Goal: Check status: Check status

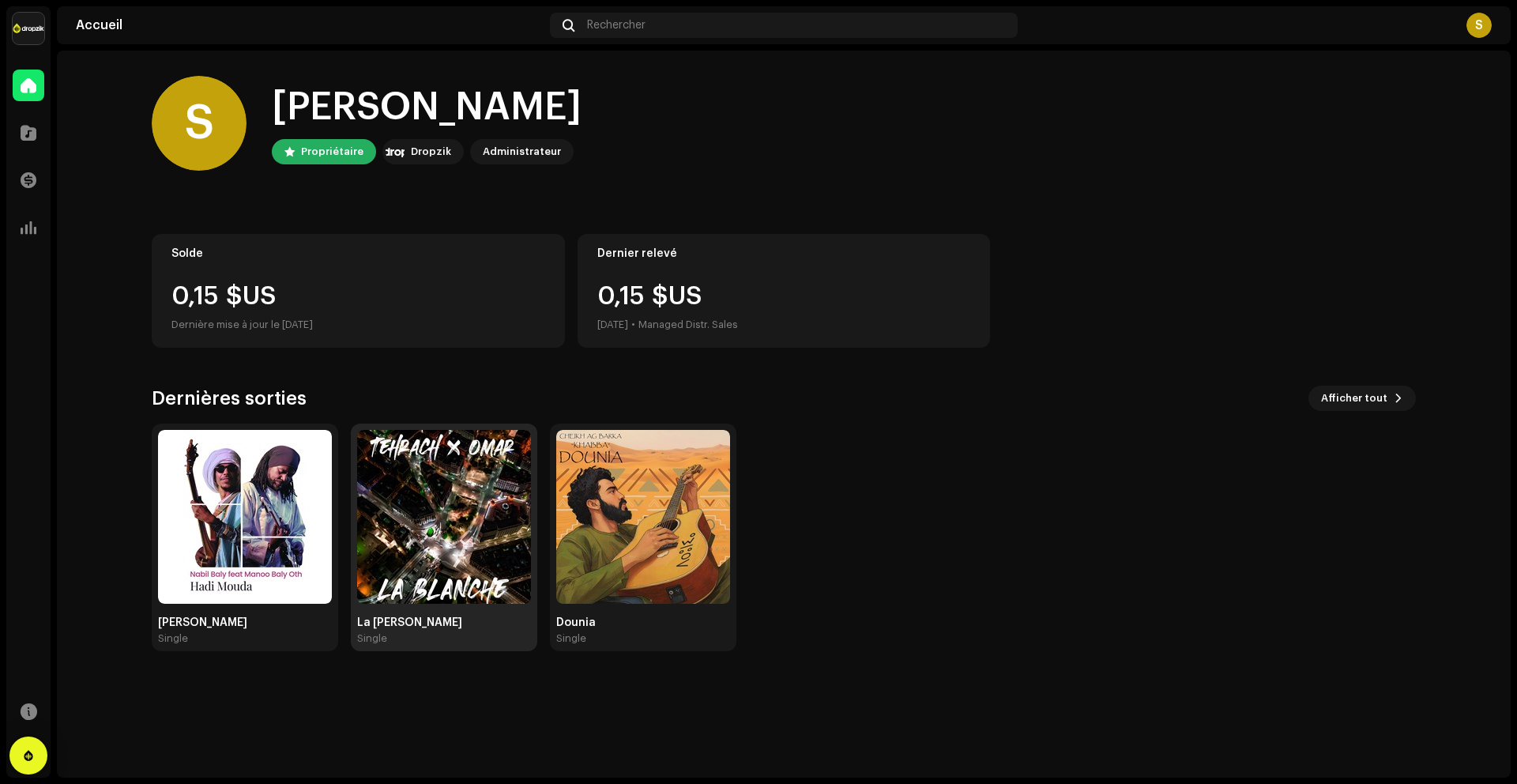
click at [472, 504] on img at bounding box center [444, 517] width 173 height 173
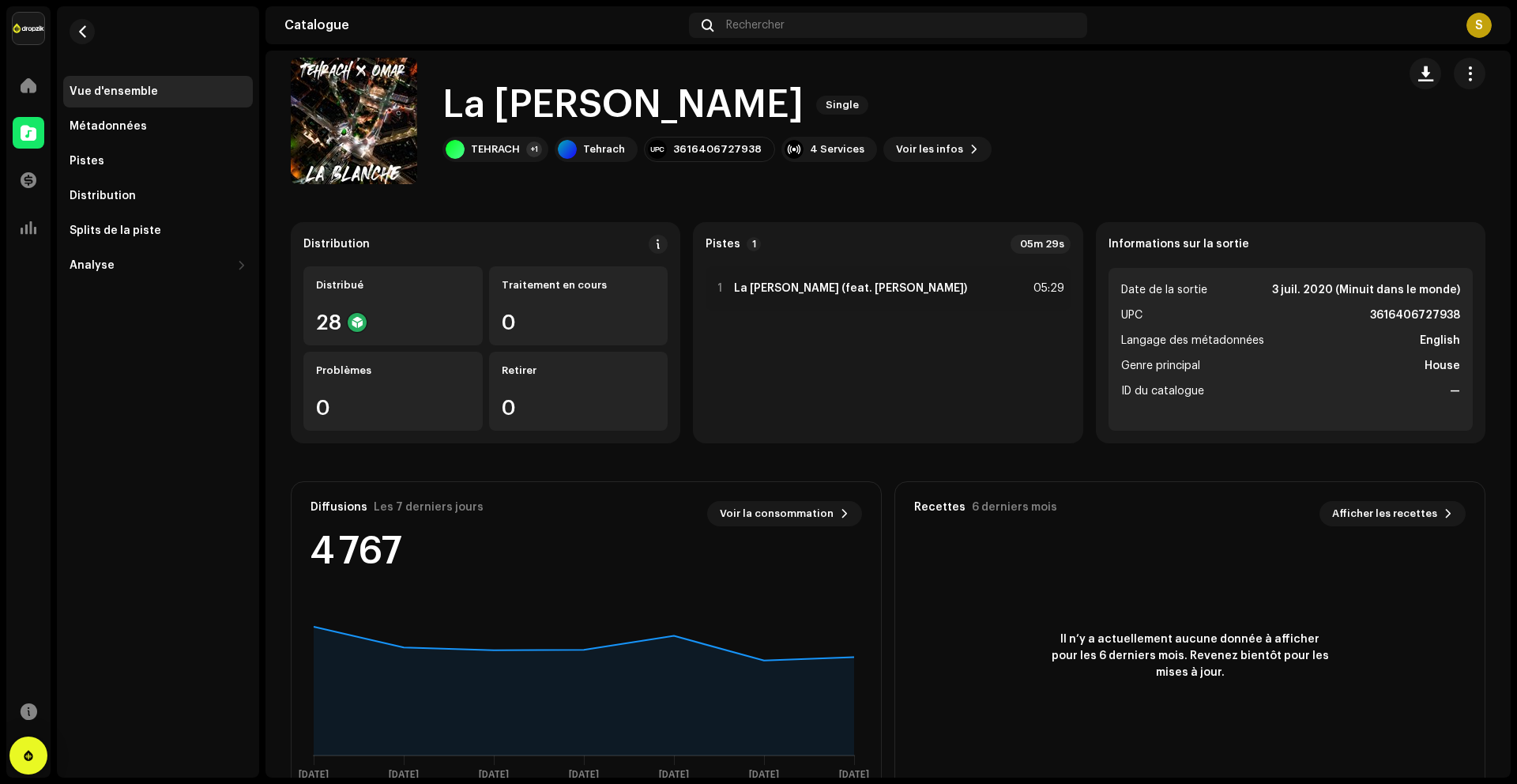
scroll to position [64, 0]
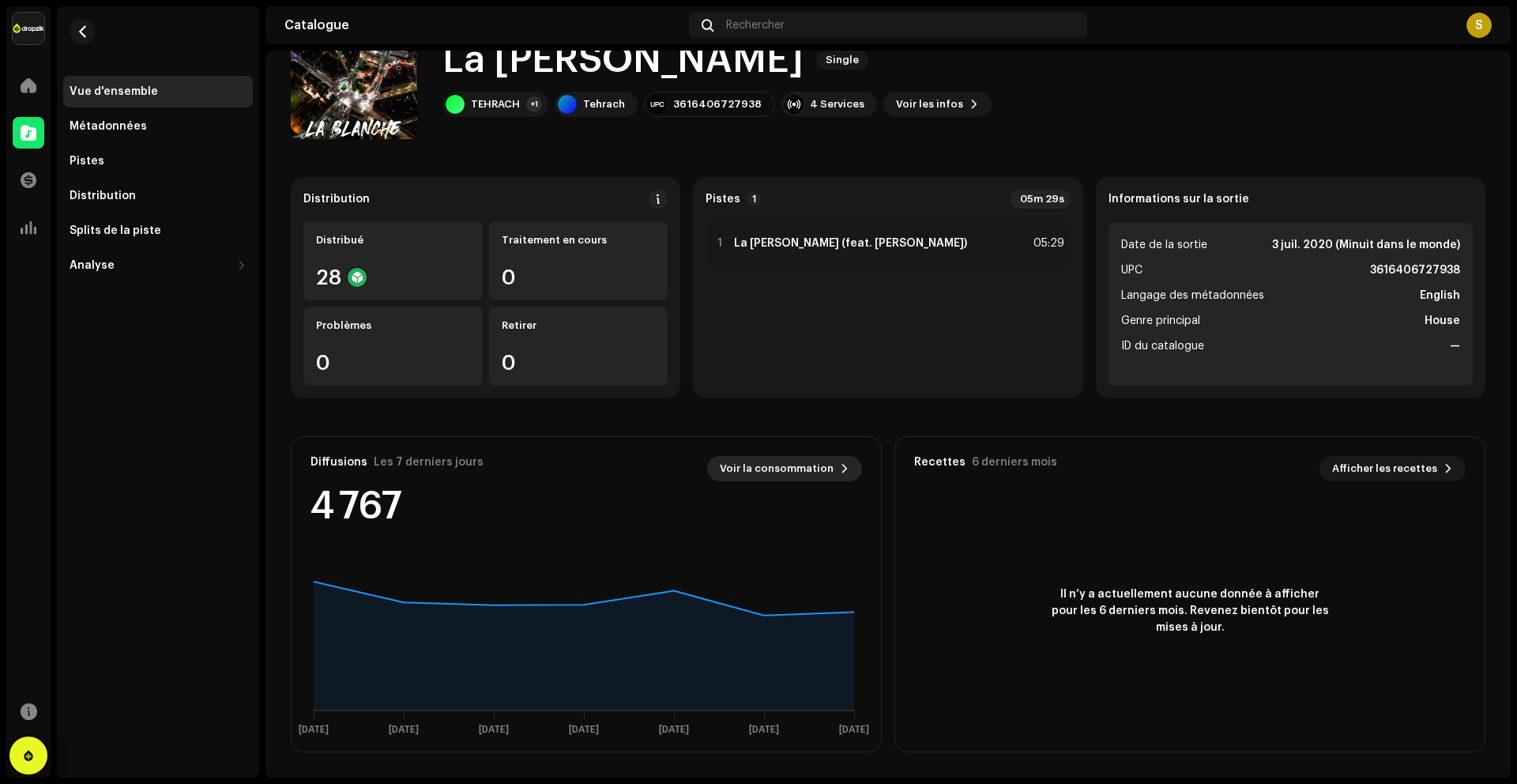
click at [795, 475] on span "Voir la consommation" at bounding box center [776, 469] width 113 height 31
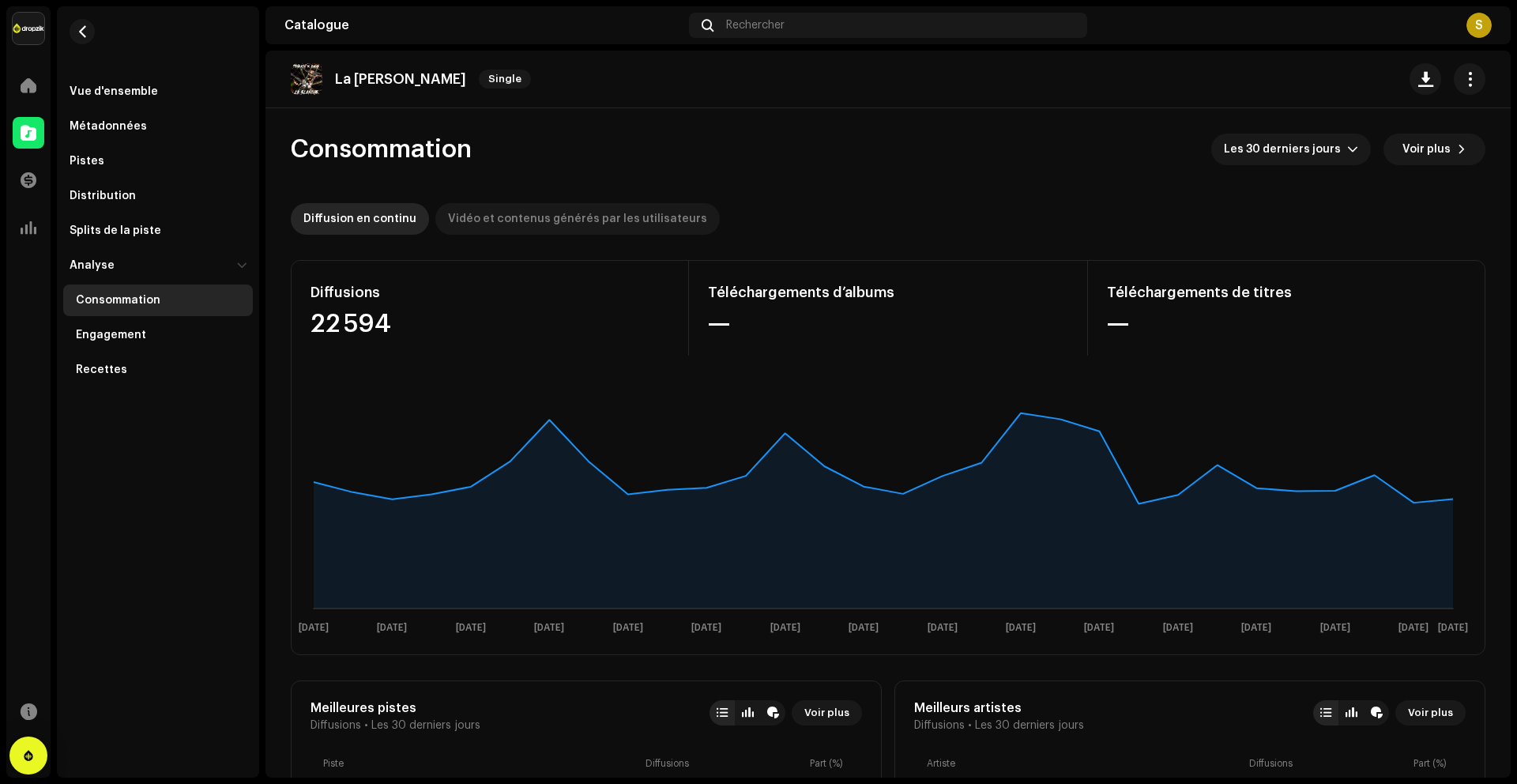
click at [506, 234] on div "Vidéo et contenus générés par les utilisateurs" at bounding box center [578, 219] width 259 height 31
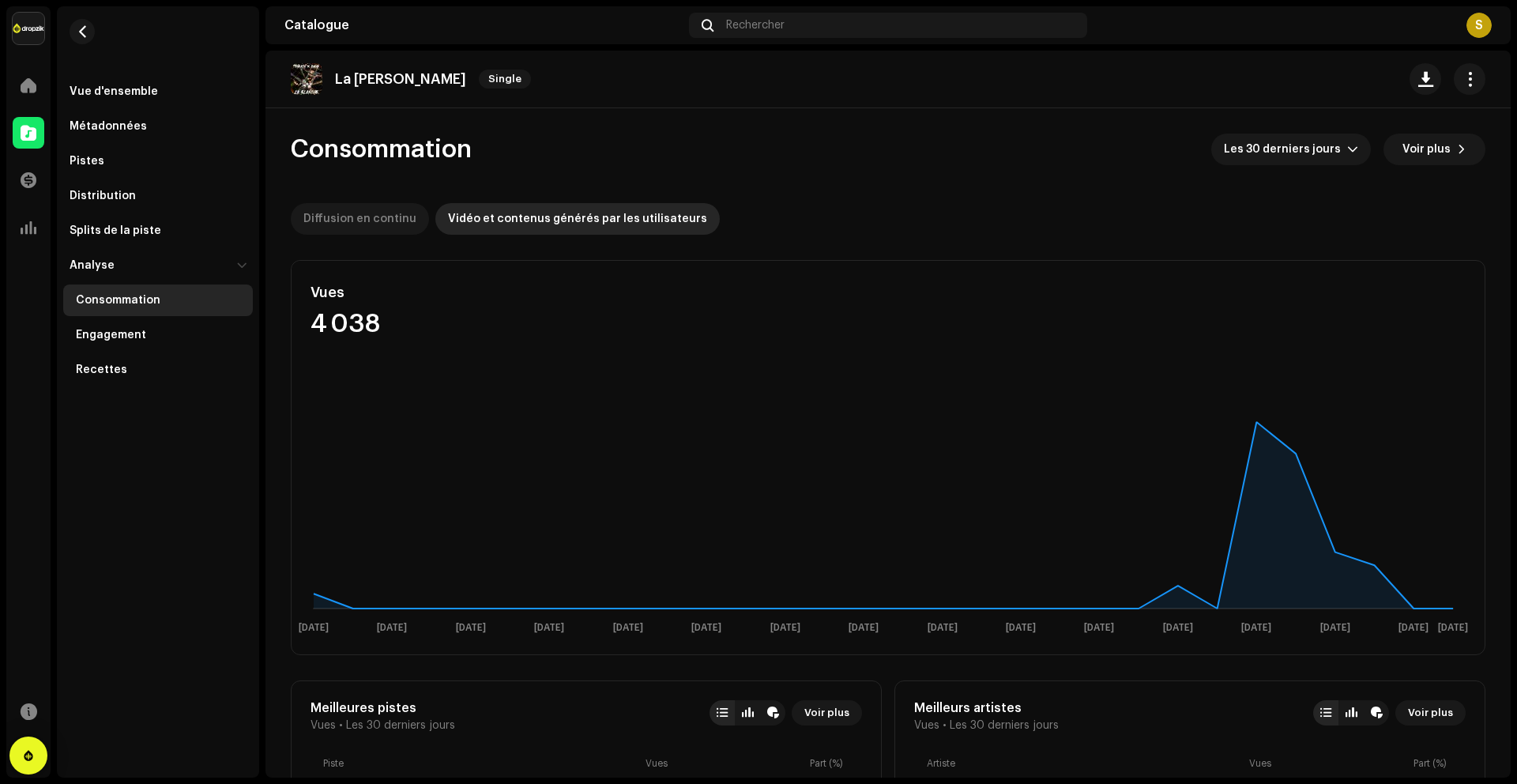
click at [366, 222] on div "Diffusion en continu" at bounding box center [360, 219] width 113 height 31
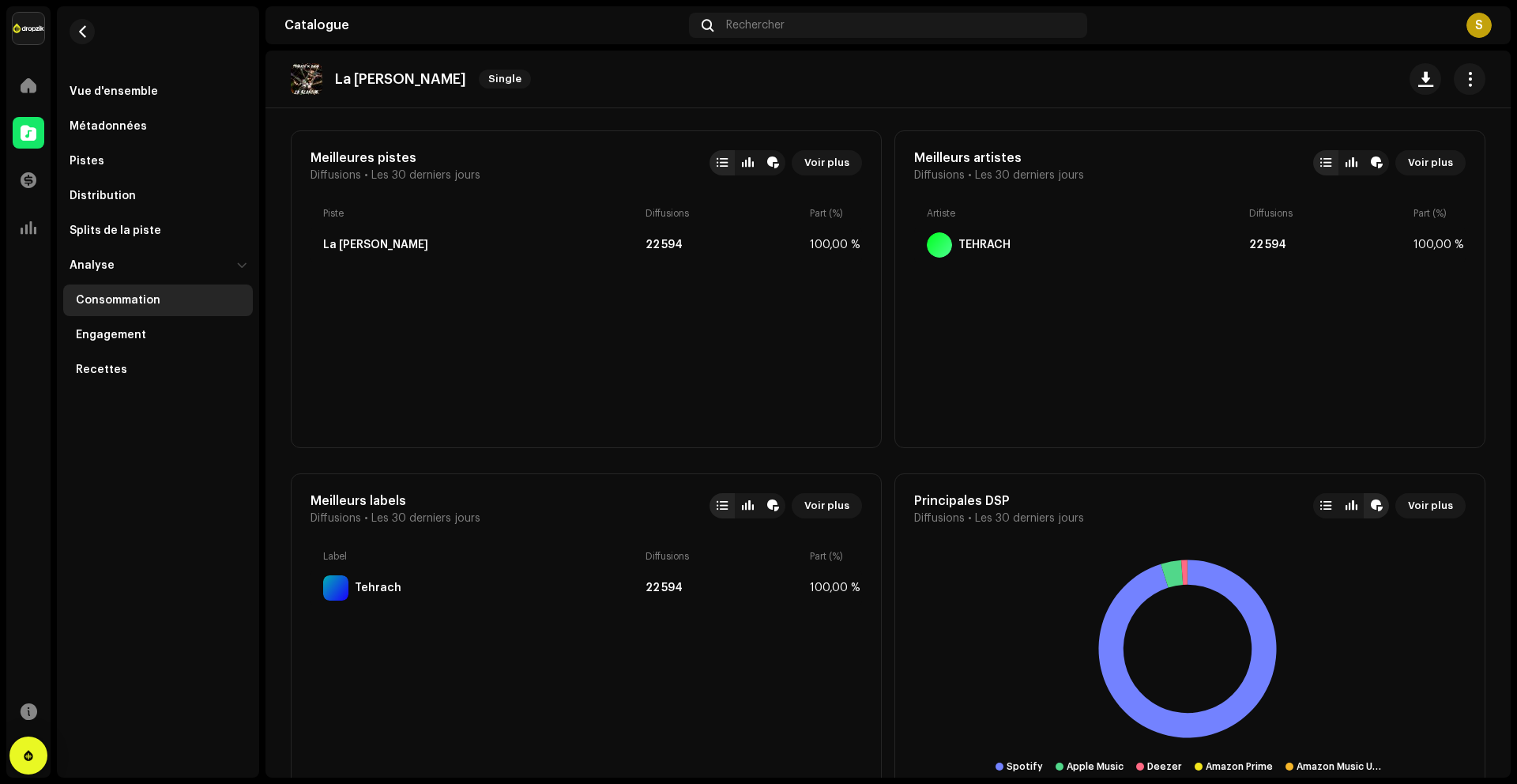
scroll to position [552, 0]
